Goal: Navigation & Orientation: Go to known website

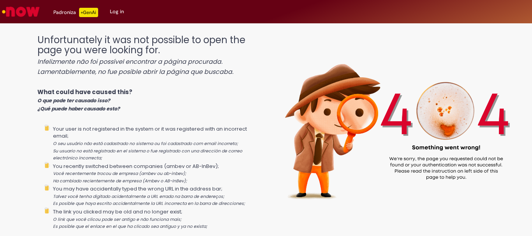
click at [119, 11] on link "Log in" at bounding box center [117, 11] width 26 height 23
